Goal: Navigation & Orientation: Understand site structure

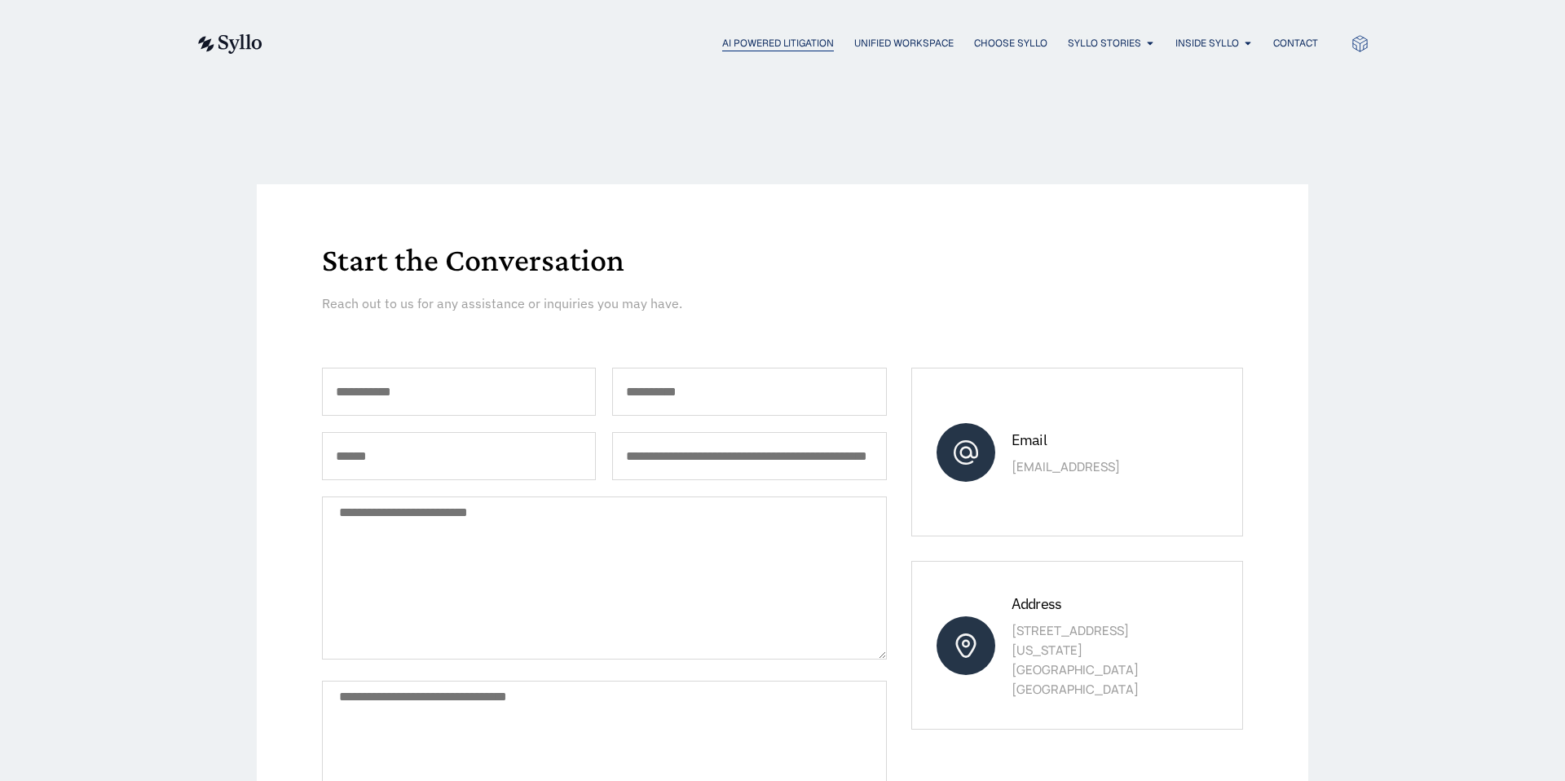
click at [737, 40] on span "AI Powered Litigation" at bounding box center [778, 43] width 112 height 15
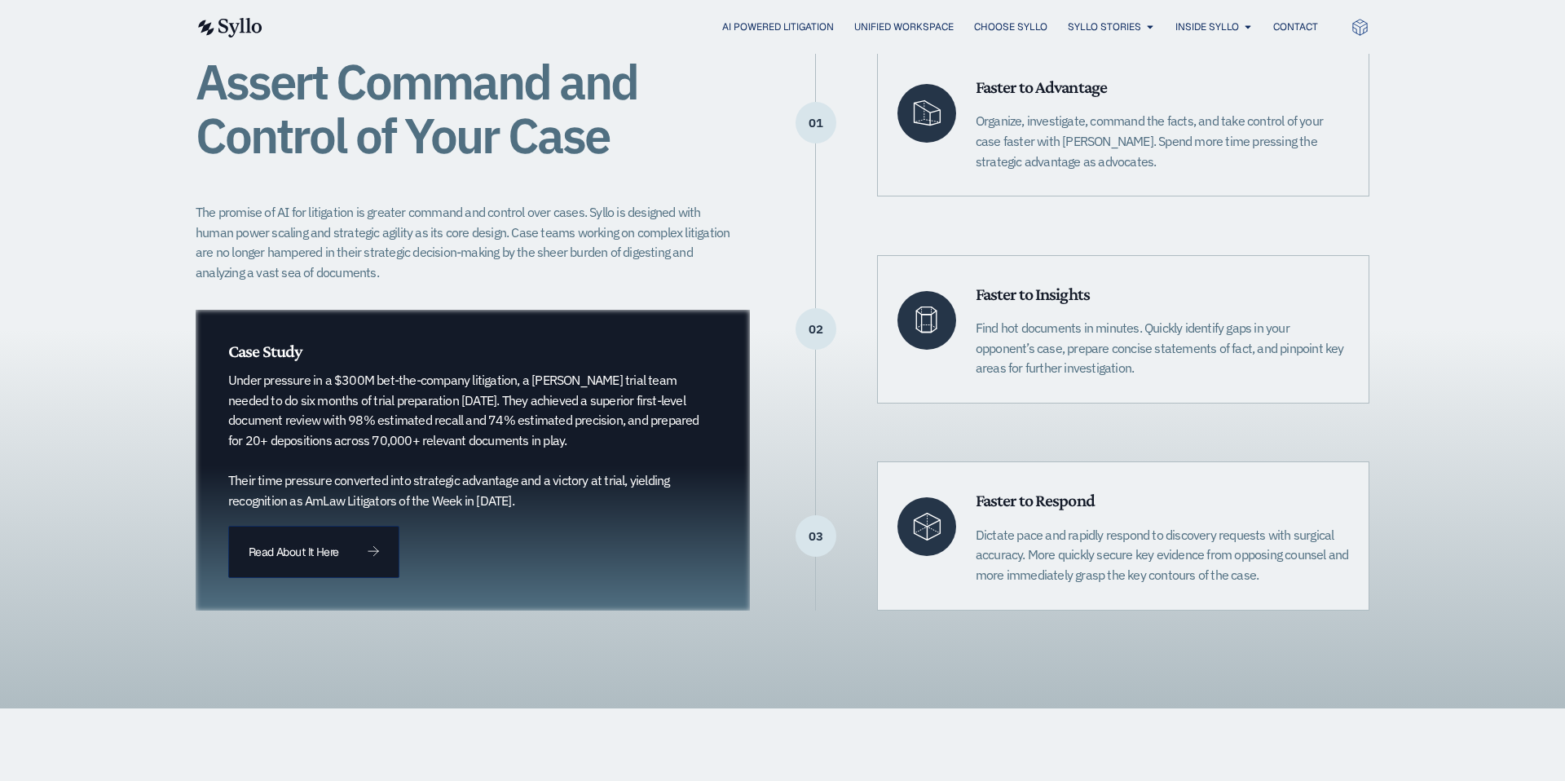
scroll to position [367, 0]
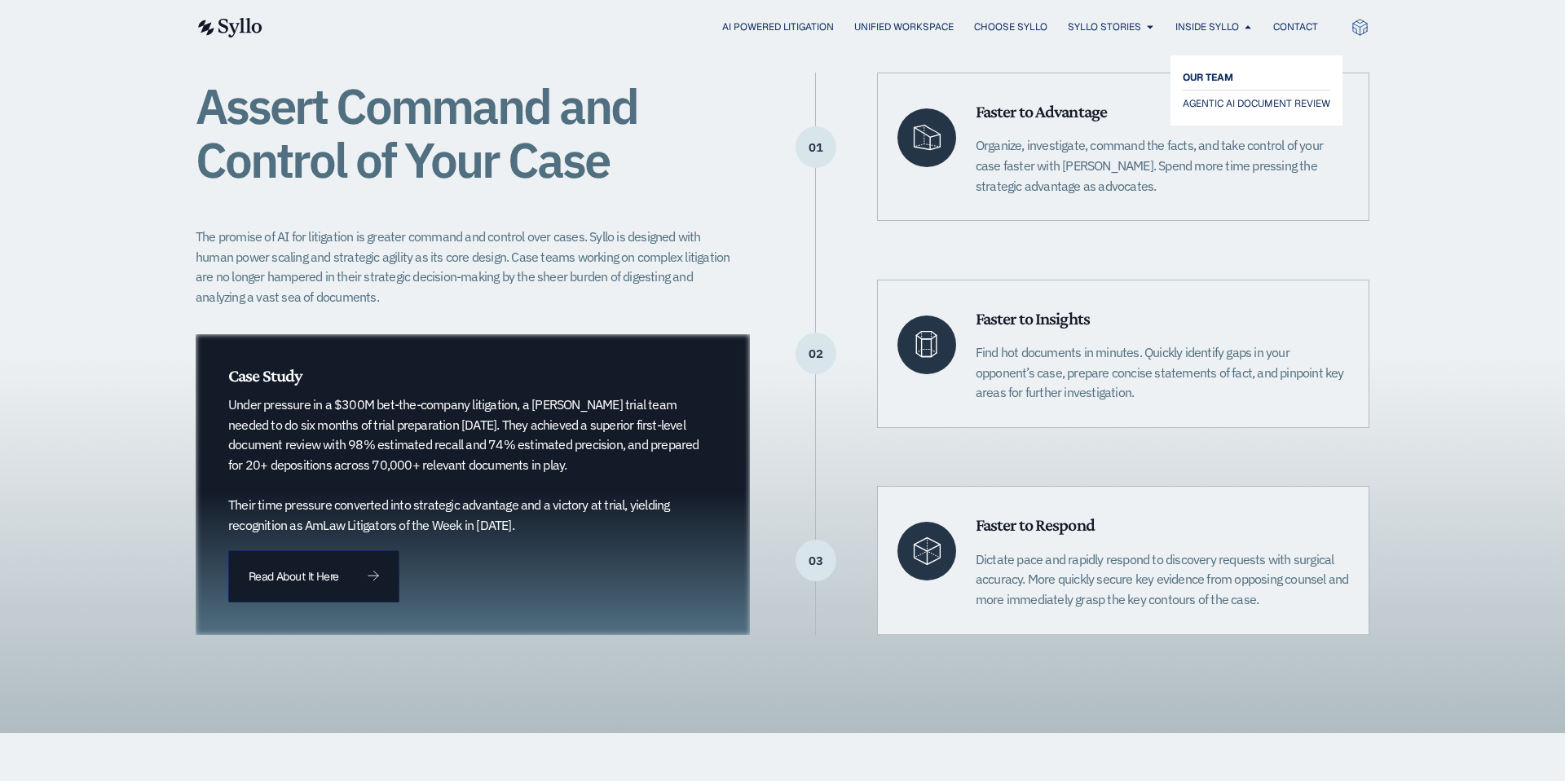
click at [1211, 73] on span "OUR TEAM" at bounding box center [1208, 78] width 51 height 20
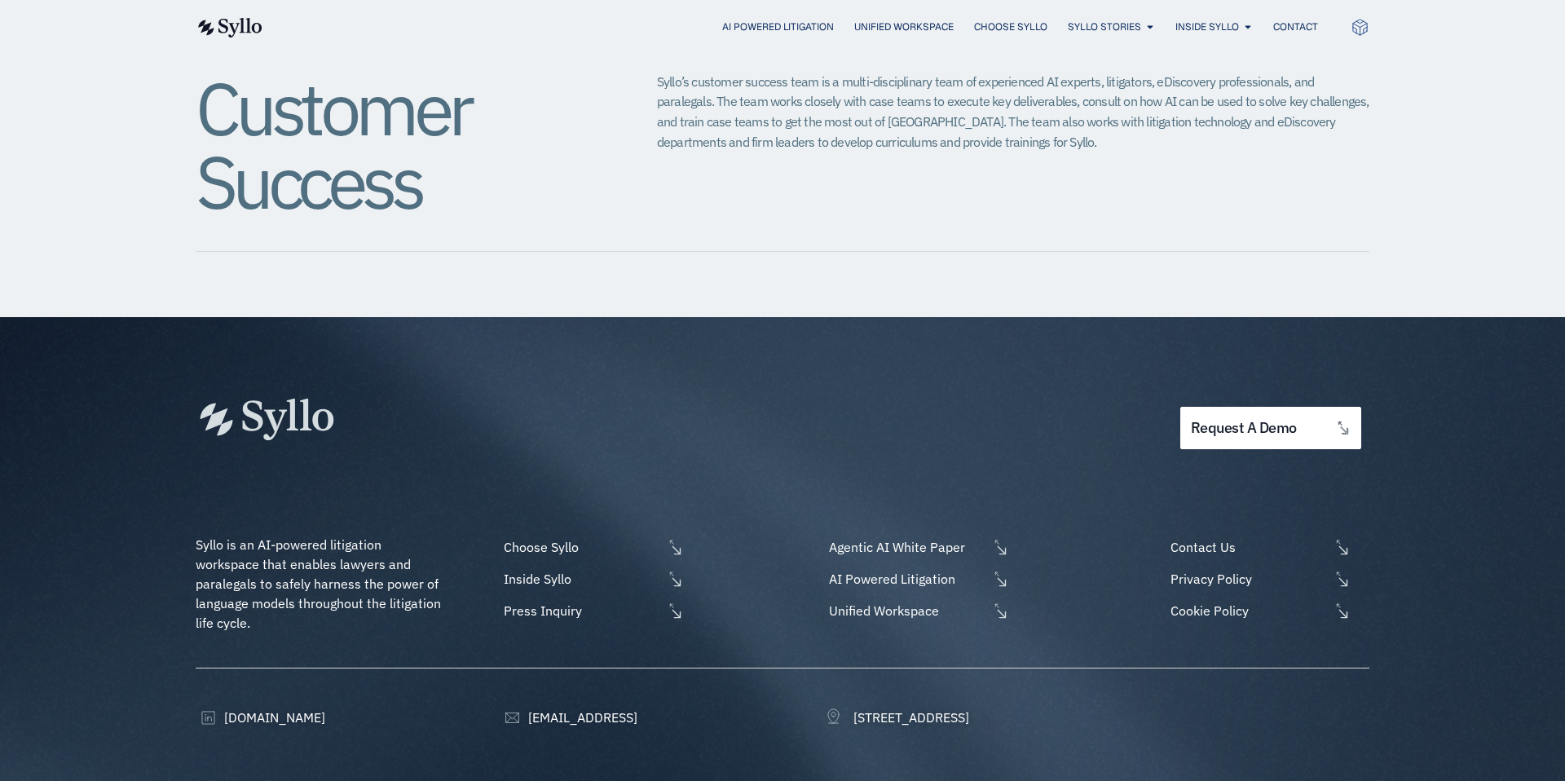
scroll to position [1989, 0]
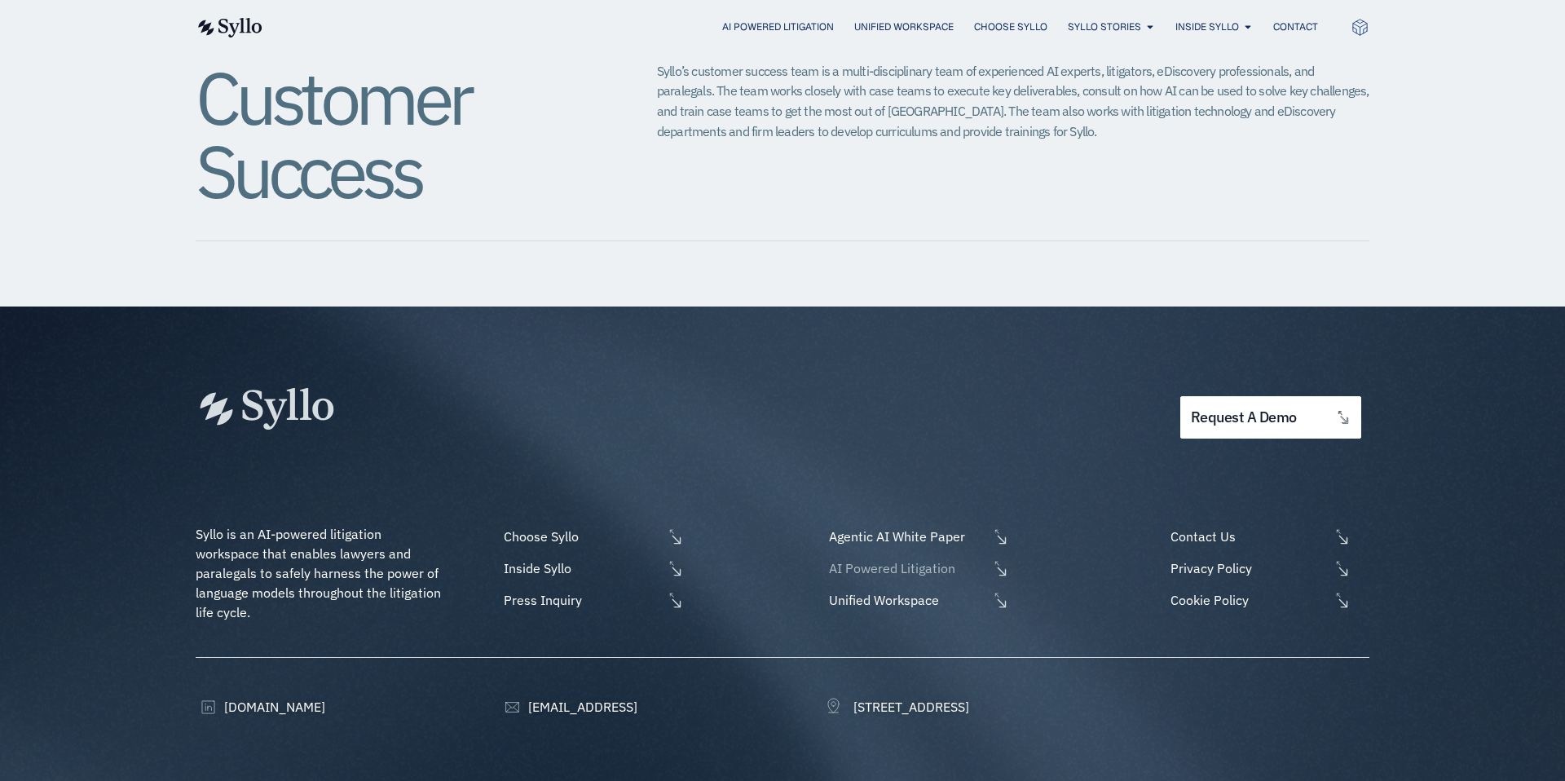
click at [911, 558] on span "AI Powered Litigation" at bounding box center [906, 568] width 163 height 20
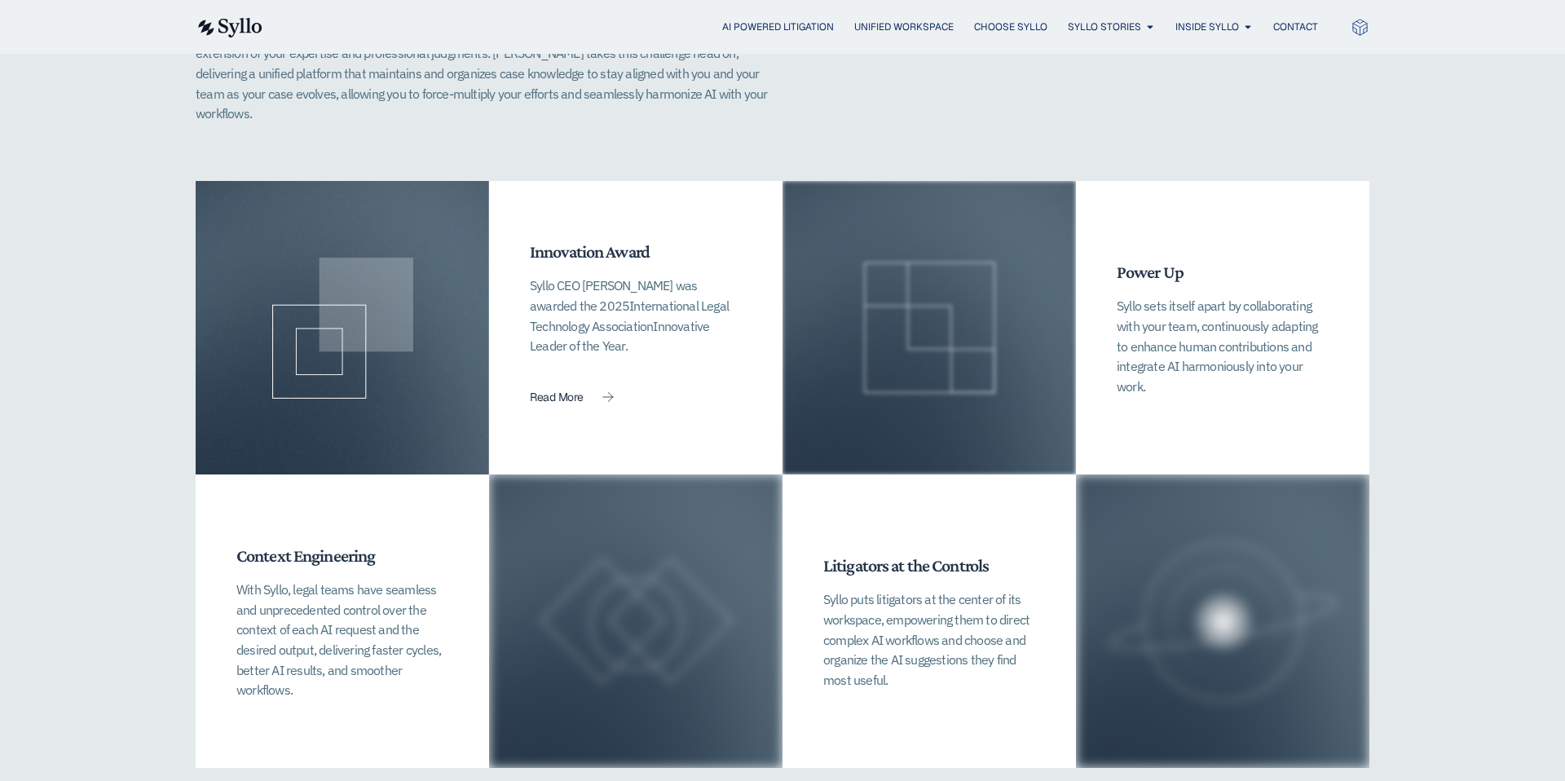
scroll to position [3541, 0]
